Goal: Task Accomplishment & Management: Use online tool/utility

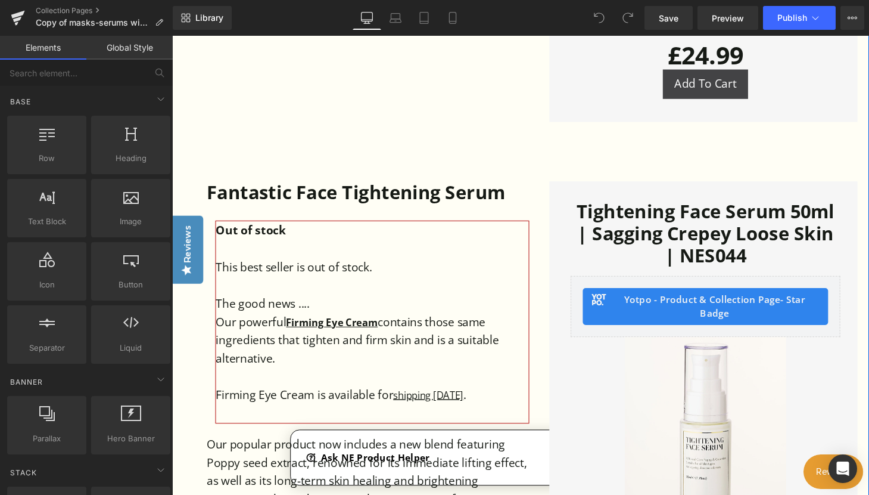
scroll to position [1132, 0]
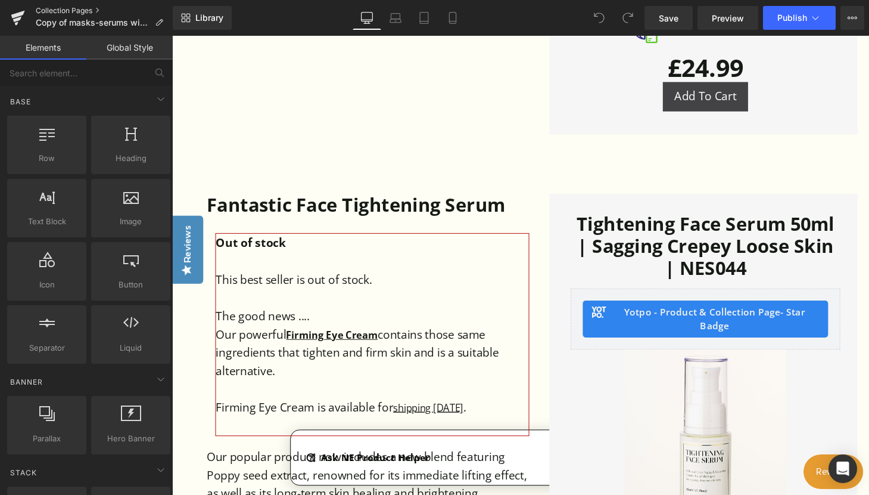
click at [73, 9] on link "Collection Pages" at bounding box center [104, 11] width 137 height 10
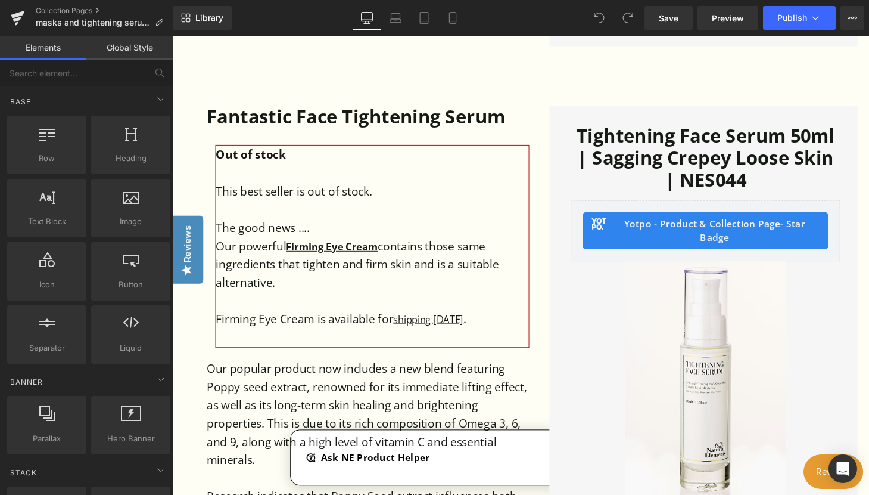
scroll to position [1251, 0]
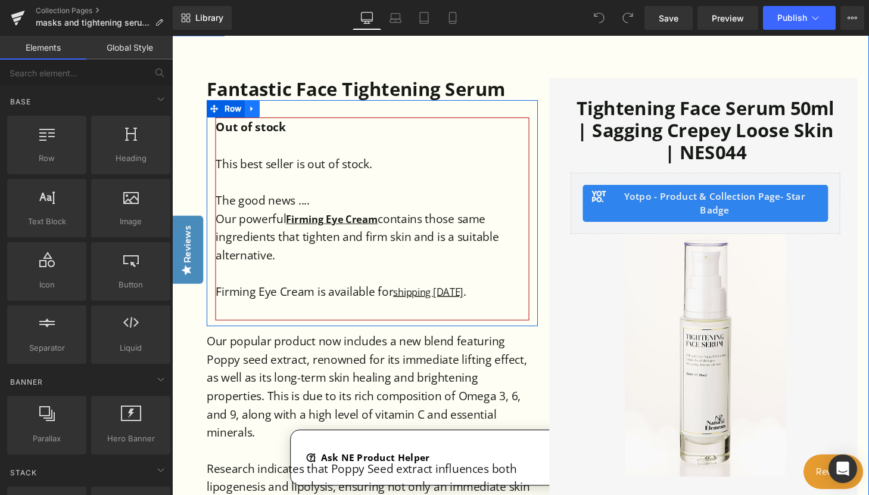
click at [254, 111] on icon at bounding box center [255, 111] width 8 height 9
click at [282, 110] on icon at bounding box center [286, 111] width 8 height 9
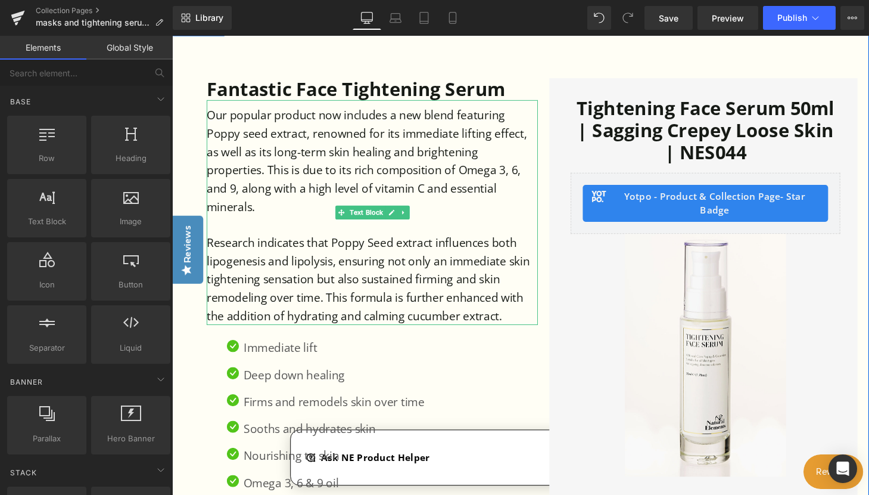
click at [368, 175] on p "Our popular product now includes a new blend featuring Poppy seed extract, reno…" at bounding box center [377, 164] width 338 height 113
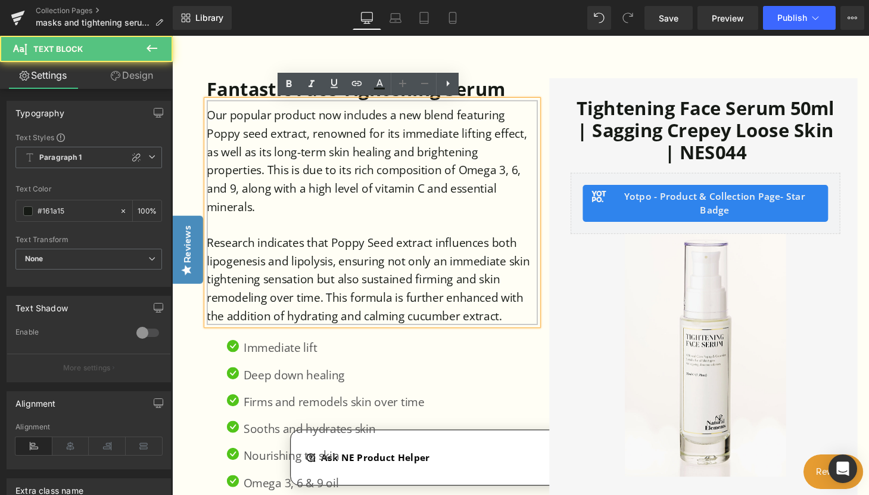
click at [352, 173] on p "Our popular product now includes a new blend featuring Poppy seed extract, reno…" at bounding box center [377, 164] width 338 height 113
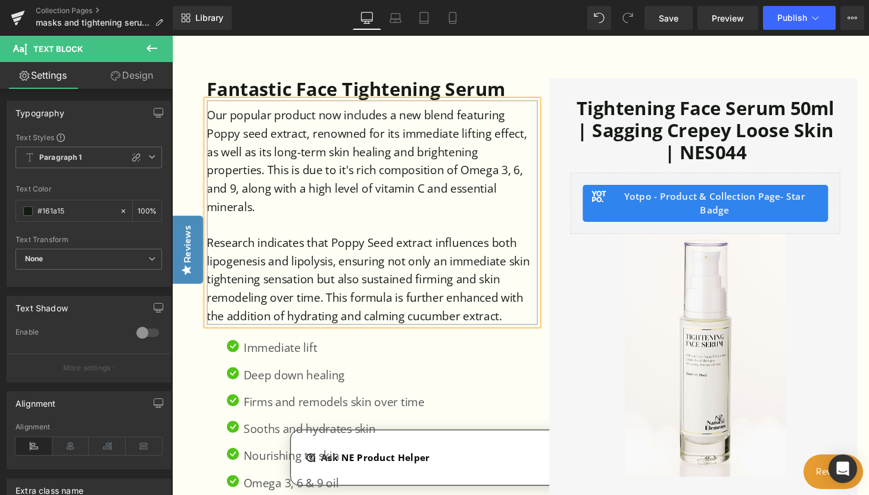
click at [260, 250] on p "Research indicates that Poppy Seed extract influences both lipogenesis and lipo…" at bounding box center [377, 288] width 338 height 94
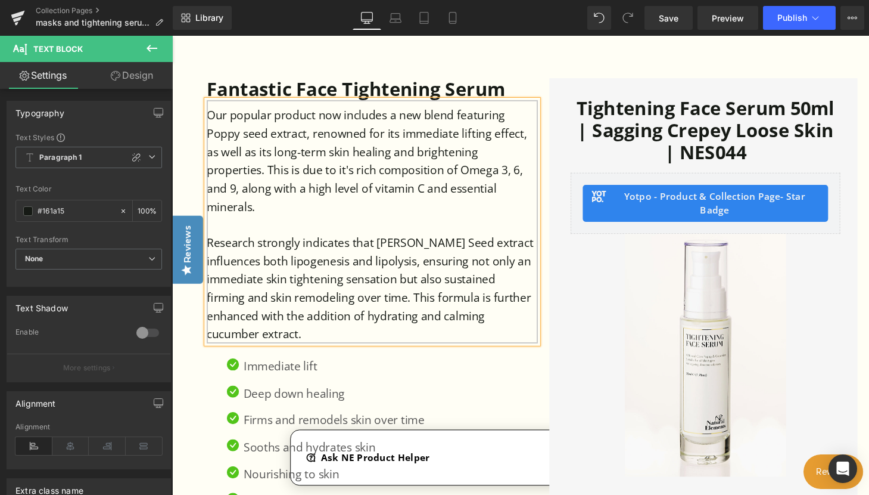
click at [482, 267] on p "Research strongly indicates that Poppy Seed extract influences both lipogenesis…" at bounding box center [377, 297] width 338 height 113
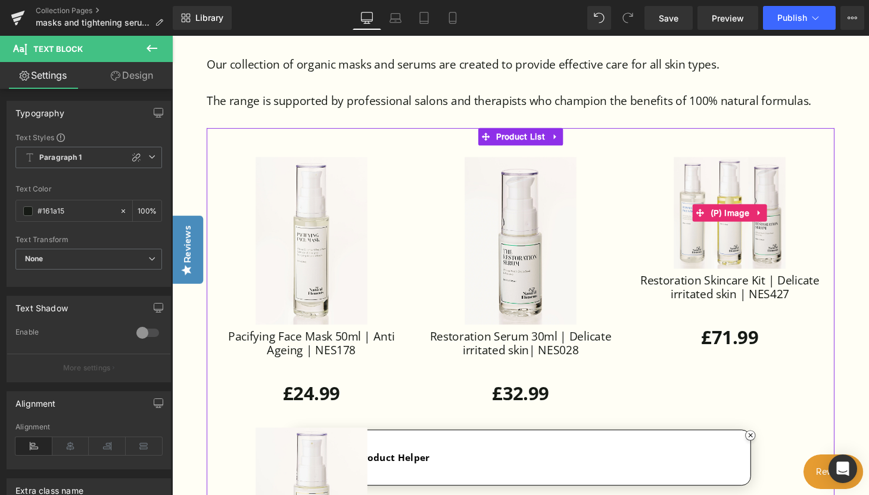
scroll to position [1967, 0]
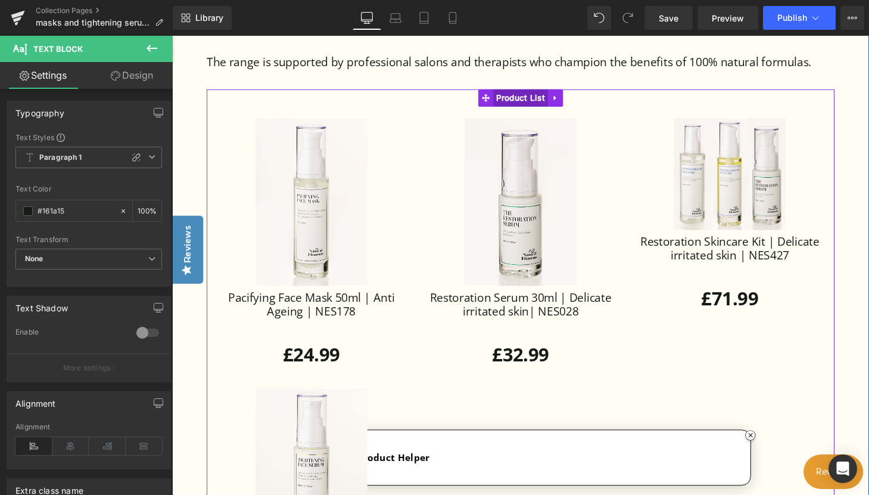
click at [533, 101] on span "Product List" at bounding box center [533, 100] width 57 height 18
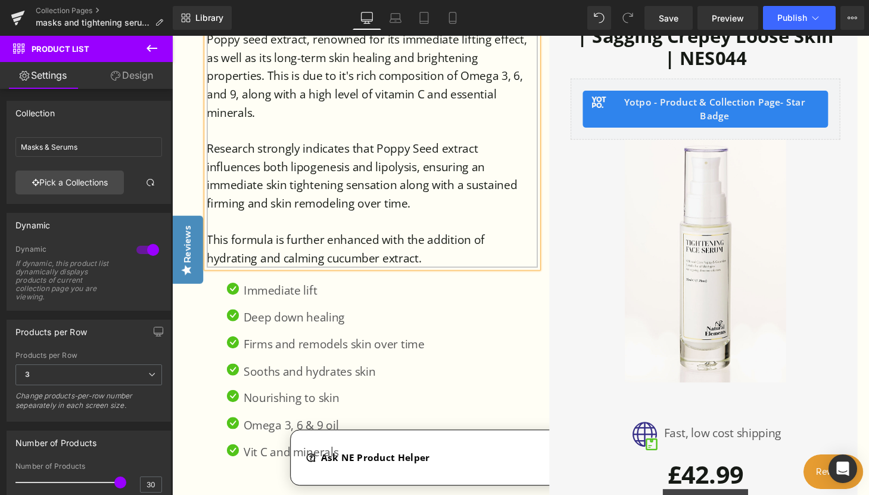
scroll to position [1371, 0]
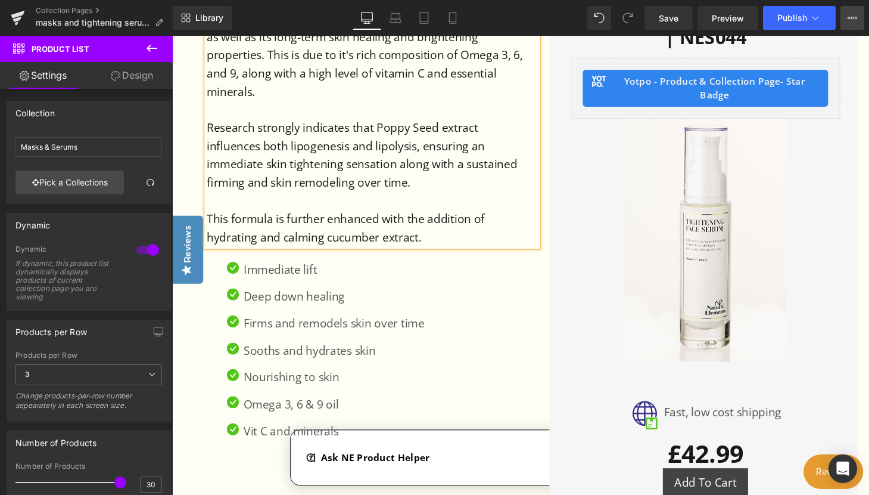
click at [860, 22] on button "View Live Page View with current Template Save Template to Library Schedule Pub…" at bounding box center [853, 18] width 24 height 24
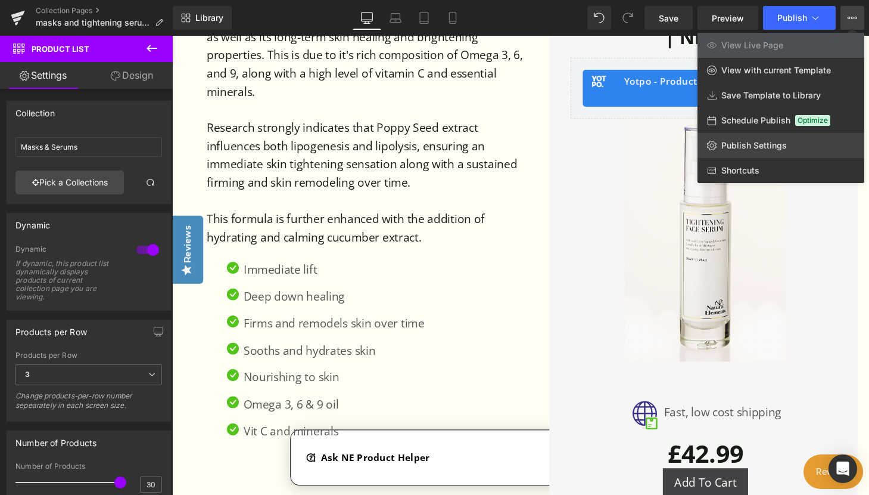
click at [754, 145] on span "Publish Settings" at bounding box center [755, 145] width 66 height 11
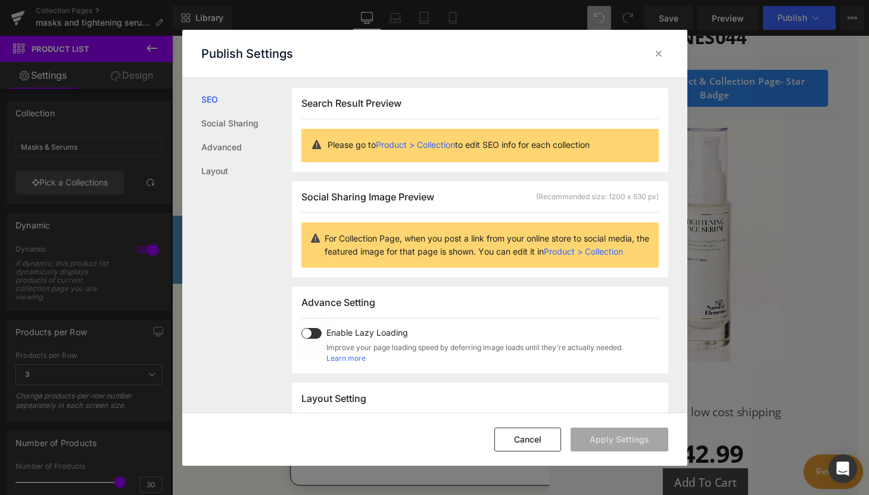
scroll to position [1, 0]
click at [545, 434] on button "Cancel" at bounding box center [528, 439] width 67 height 24
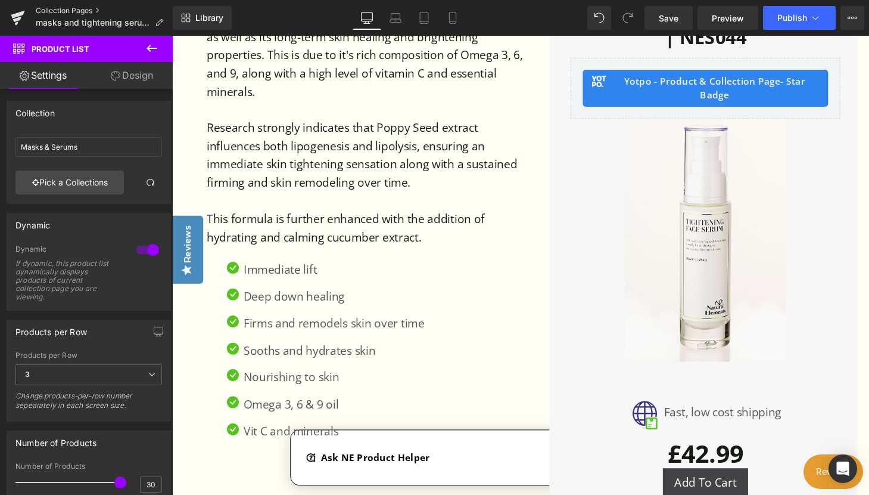
click at [69, 10] on link "Collection Pages" at bounding box center [104, 11] width 137 height 10
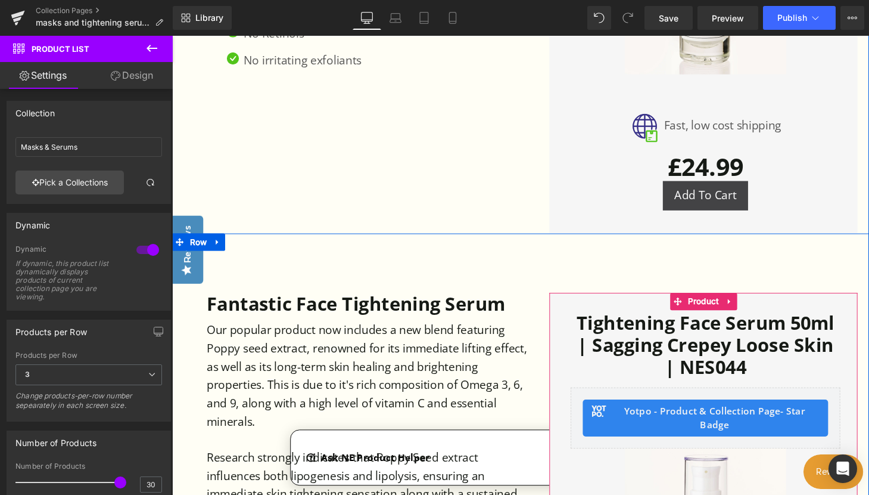
scroll to position [954, 0]
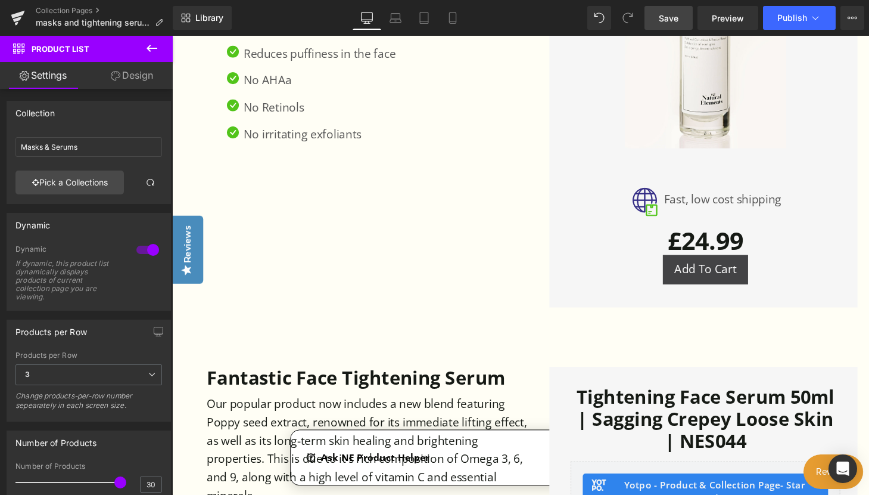
click at [675, 21] on span "Save" at bounding box center [669, 18] width 20 height 13
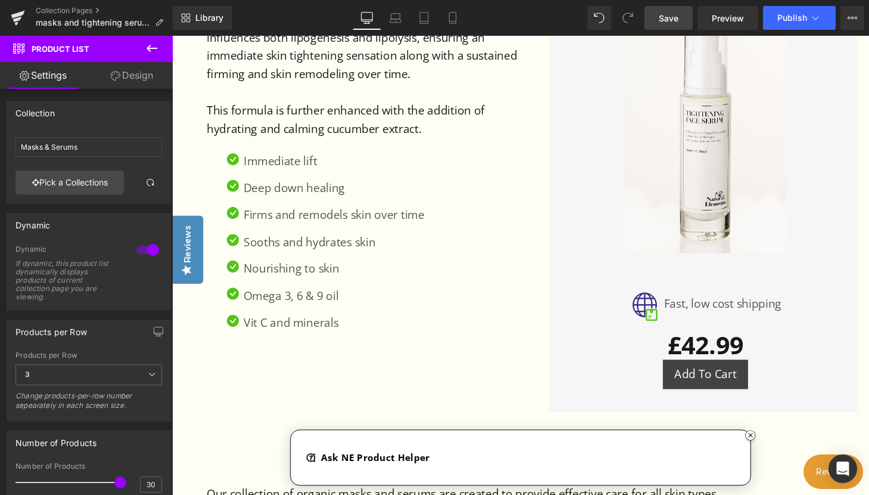
scroll to position [1132, 0]
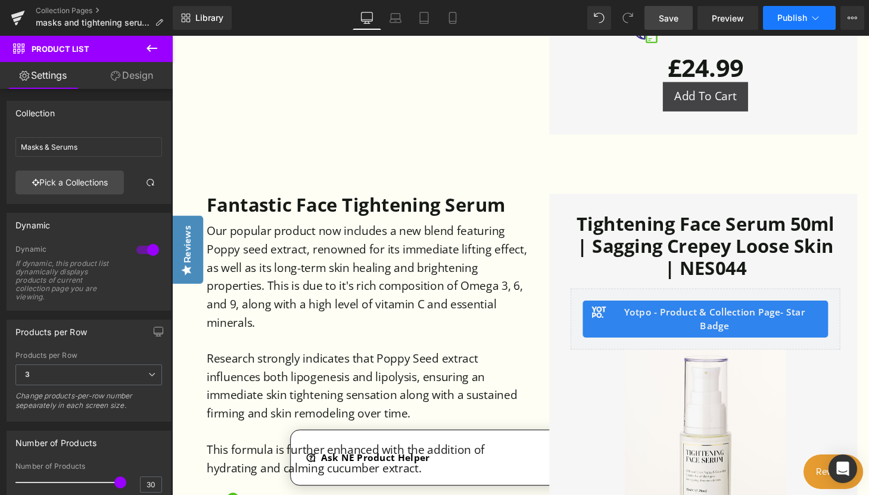
click at [787, 19] on span "Publish" at bounding box center [793, 18] width 30 height 10
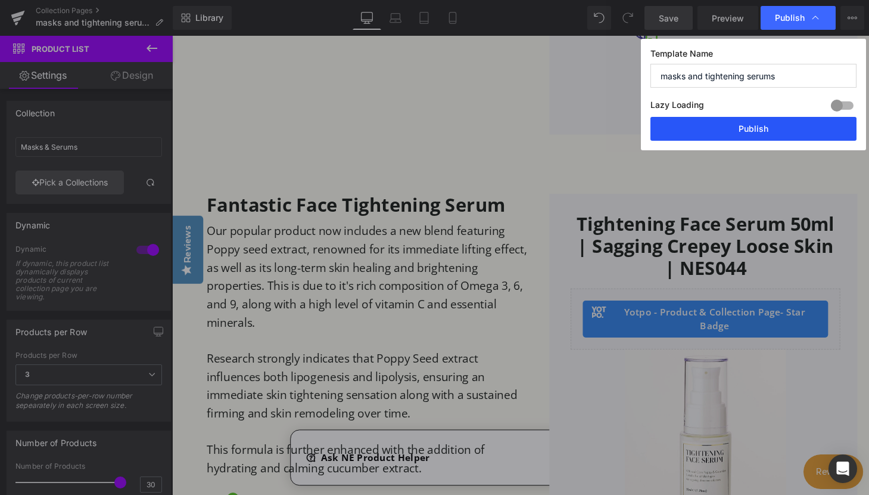
drag, startPoint x: 747, startPoint y: 129, endPoint x: 592, endPoint y: 97, distance: 157.7
click at [747, 129] on button "Publish" at bounding box center [754, 129] width 206 height 24
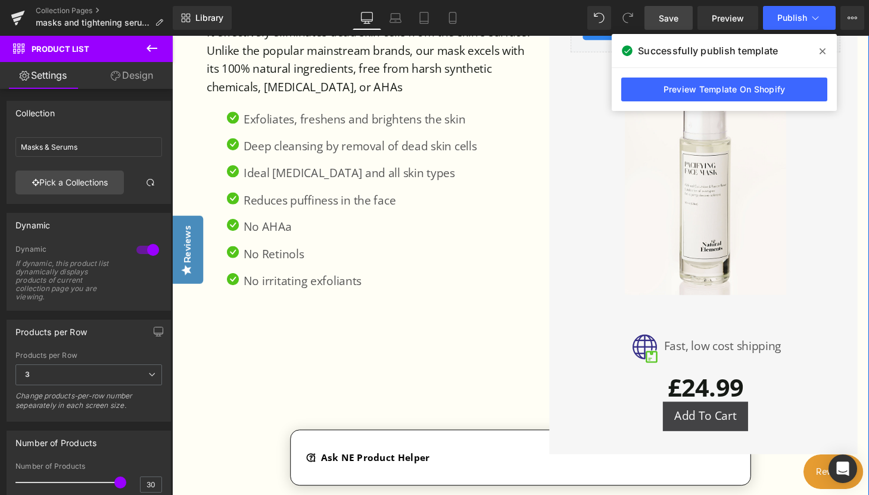
scroll to position [775, 0]
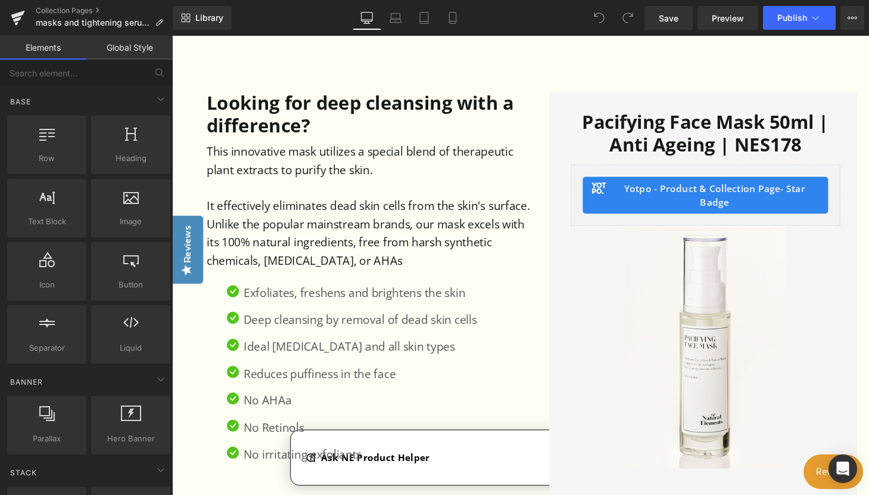
scroll to position [477, 0]
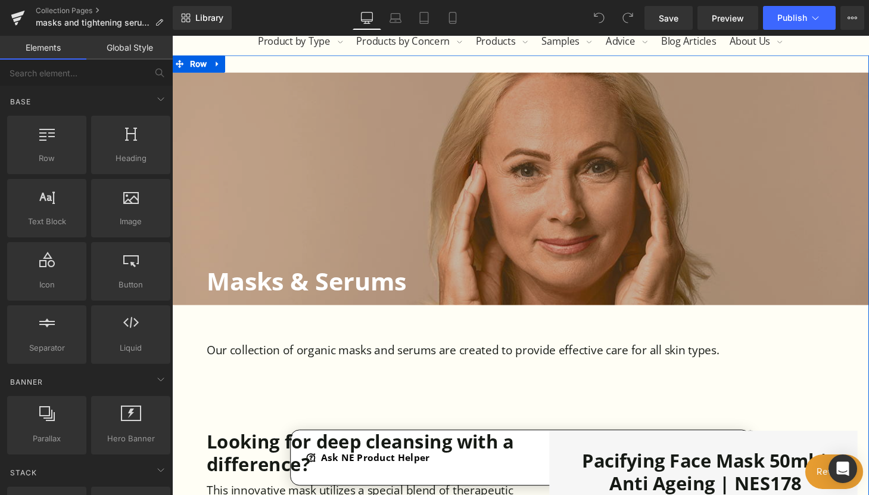
scroll to position [238, 0]
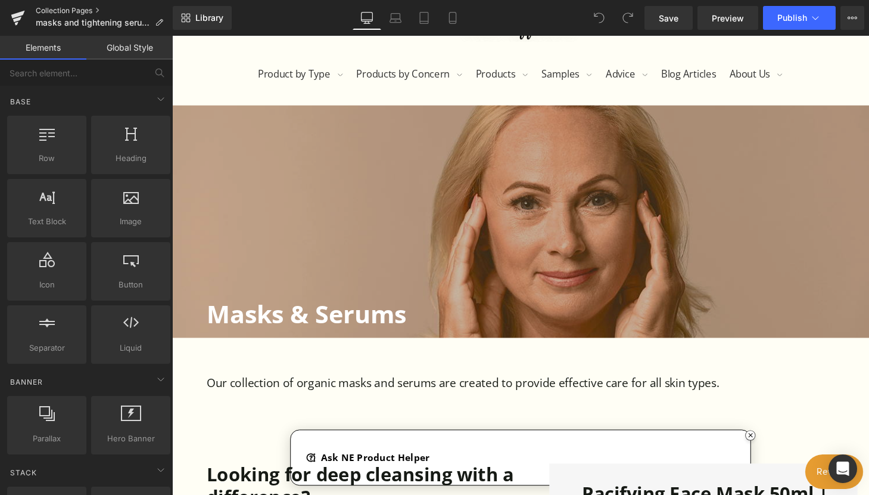
click at [63, 11] on link "Collection Pages" at bounding box center [104, 11] width 137 height 10
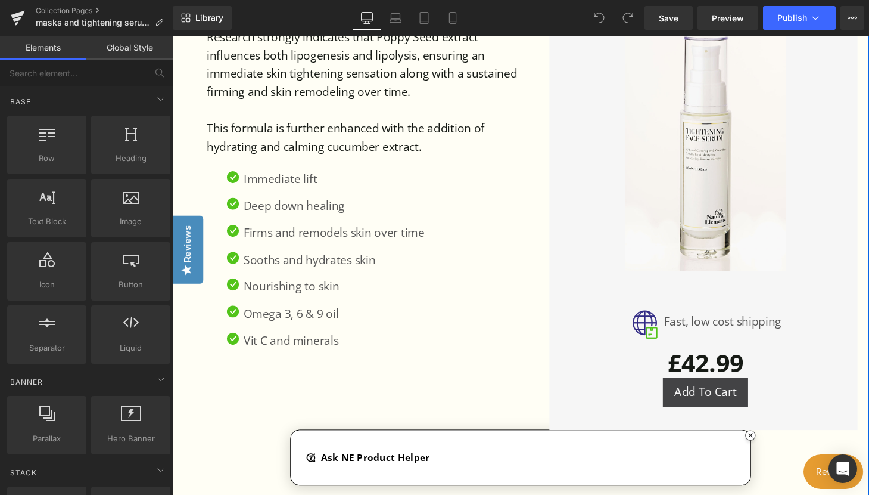
scroll to position [1430, 0]
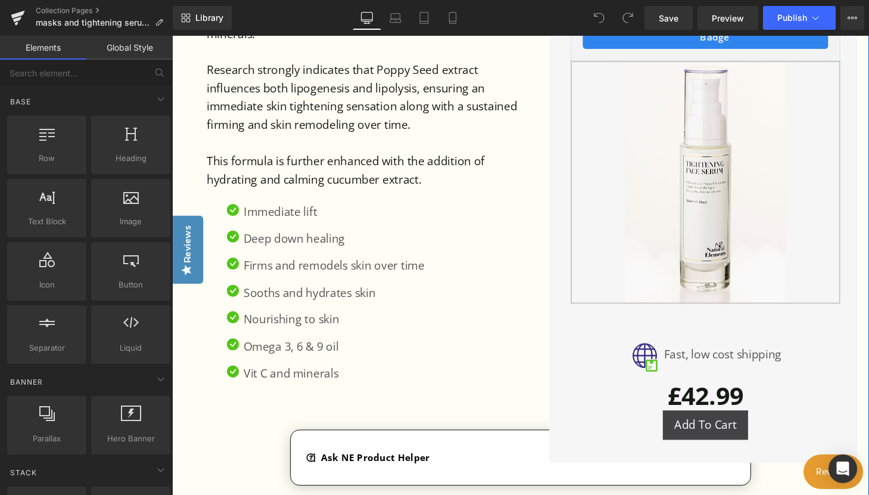
click at [718, 216] on img at bounding box center [724, 187] width 167 height 251
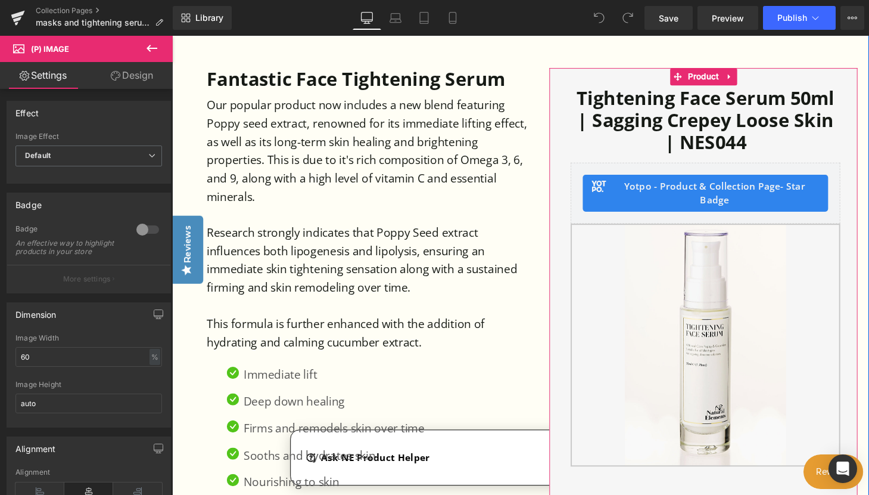
scroll to position [1251, 0]
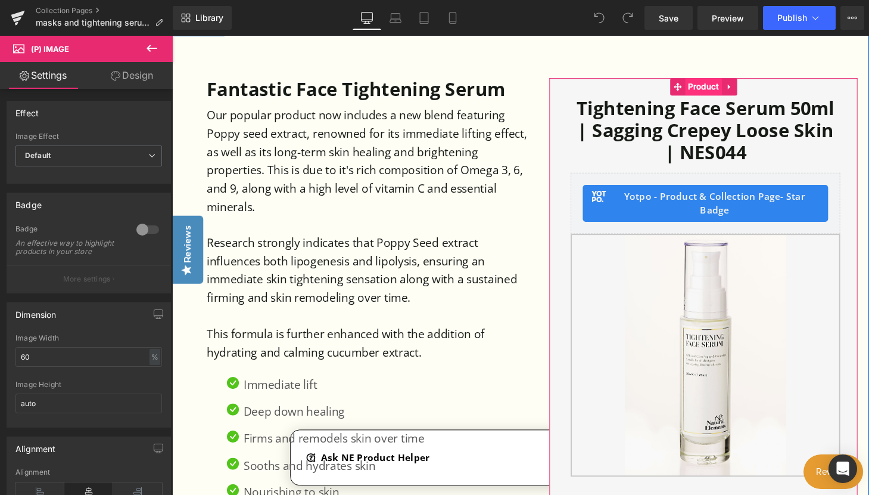
click at [724, 89] on span "Product" at bounding box center [722, 89] width 38 height 18
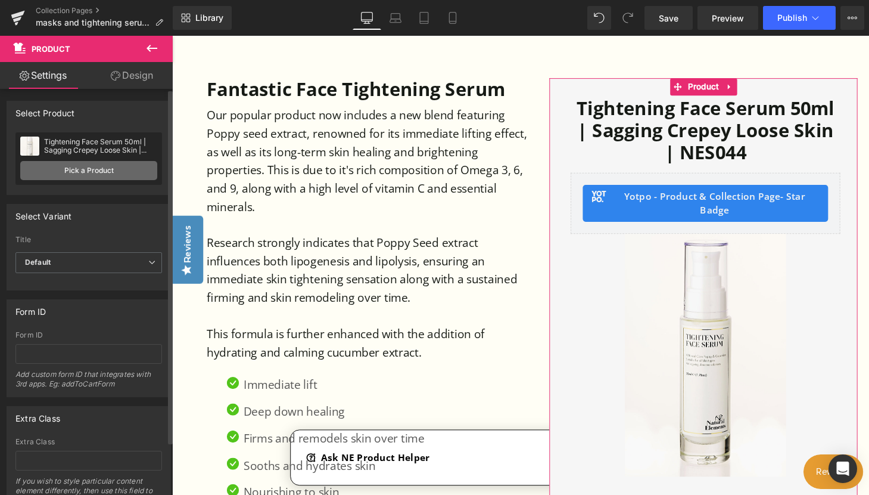
click at [86, 170] on link "Pick a Product" at bounding box center [88, 170] width 137 height 19
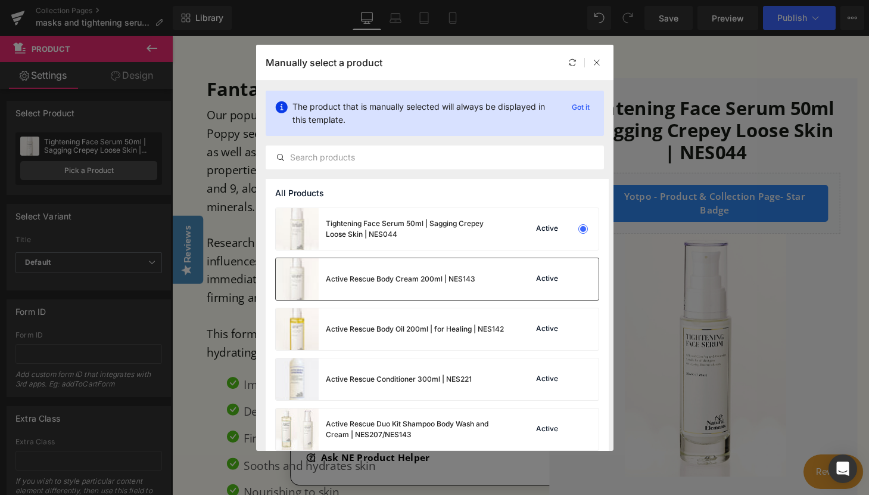
click at [382, 284] on div "Active Rescue Body Cream 200ml | NES143" at bounding box center [376, 279] width 200 height 42
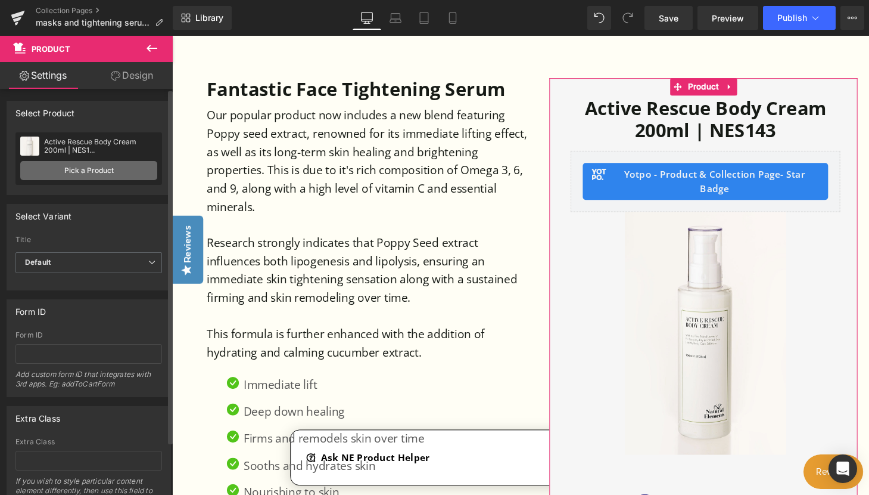
click at [104, 162] on link "Pick a Product" at bounding box center [88, 170] width 137 height 19
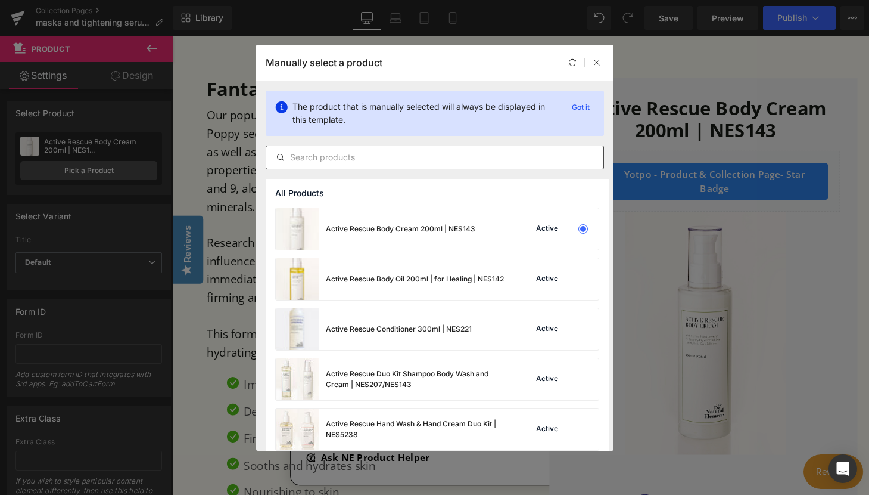
click at [376, 160] on input "text" at bounding box center [434, 157] width 337 height 14
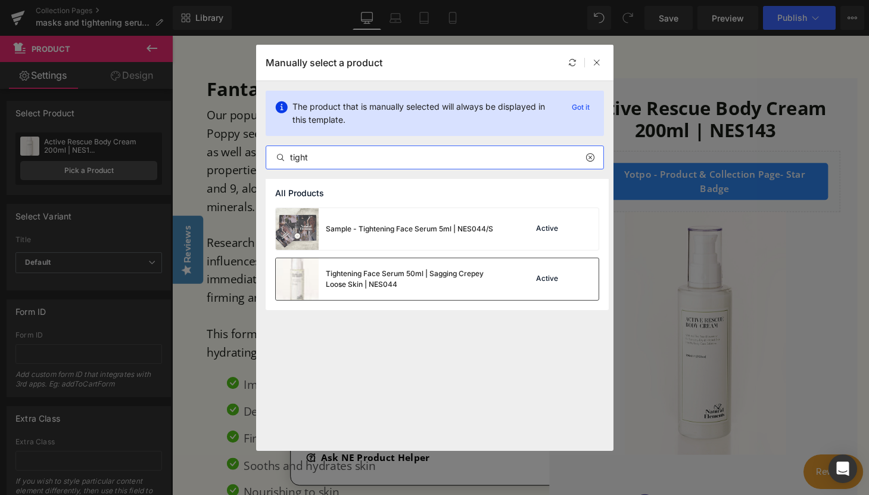
type input "tight"
click at [356, 285] on div "Tightening Face Serum 50ml | Sagging Crepey Loose Skin | NES044" at bounding box center [415, 278] width 179 height 21
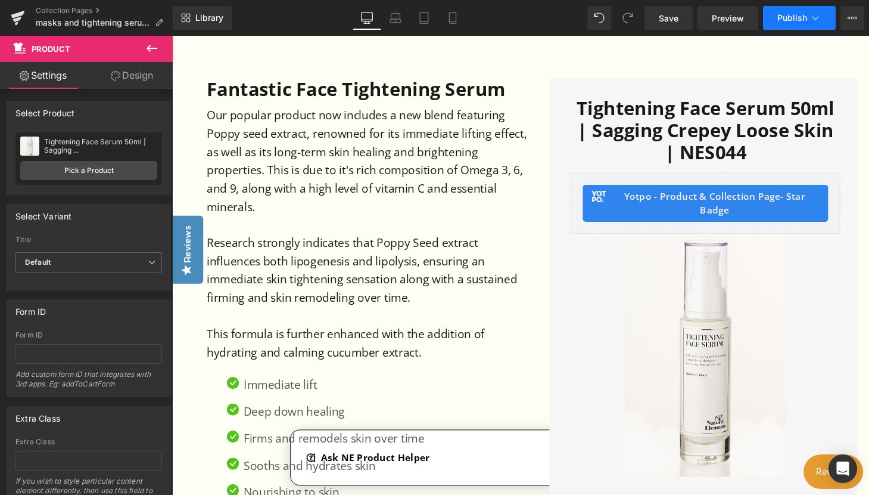
click at [788, 23] on button "Publish" at bounding box center [799, 18] width 73 height 24
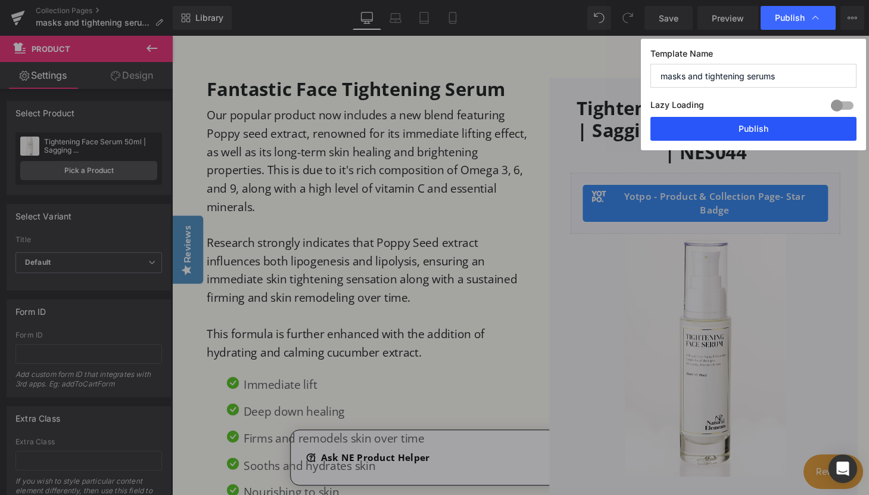
click at [760, 134] on button "Publish" at bounding box center [754, 129] width 206 height 24
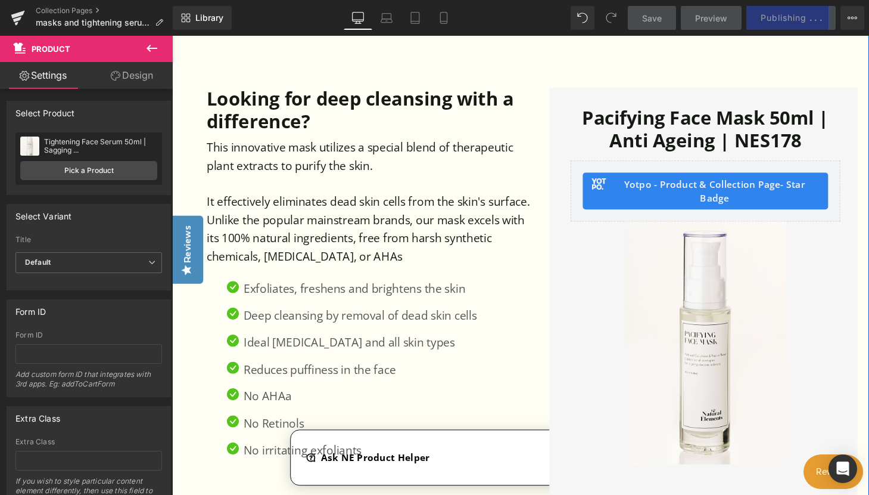
scroll to position [596, 0]
